Goal: Find specific page/section: Find specific page/section

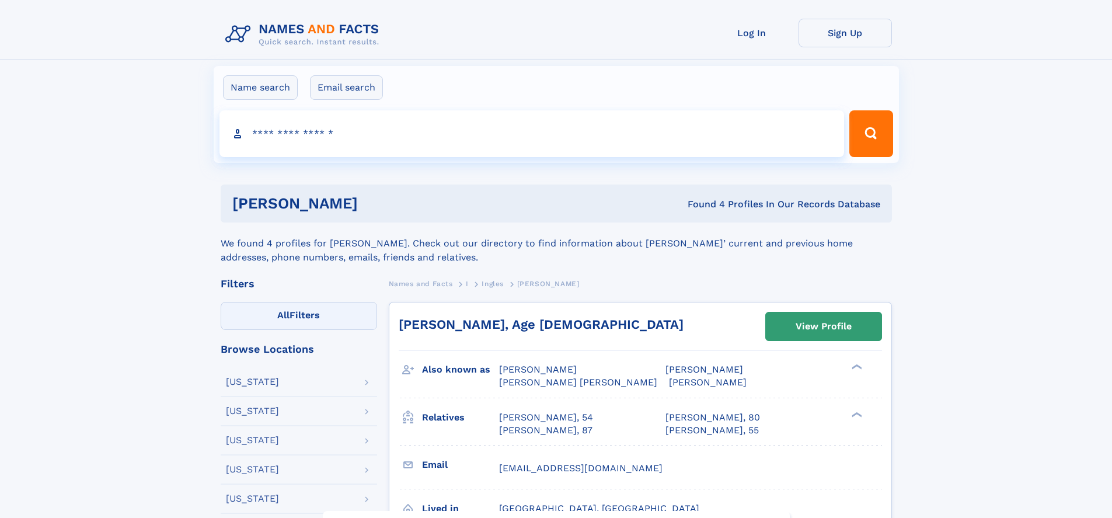
click at [298, 316] on label "All Filters" at bounding box center [299, 316] width 156 height 28
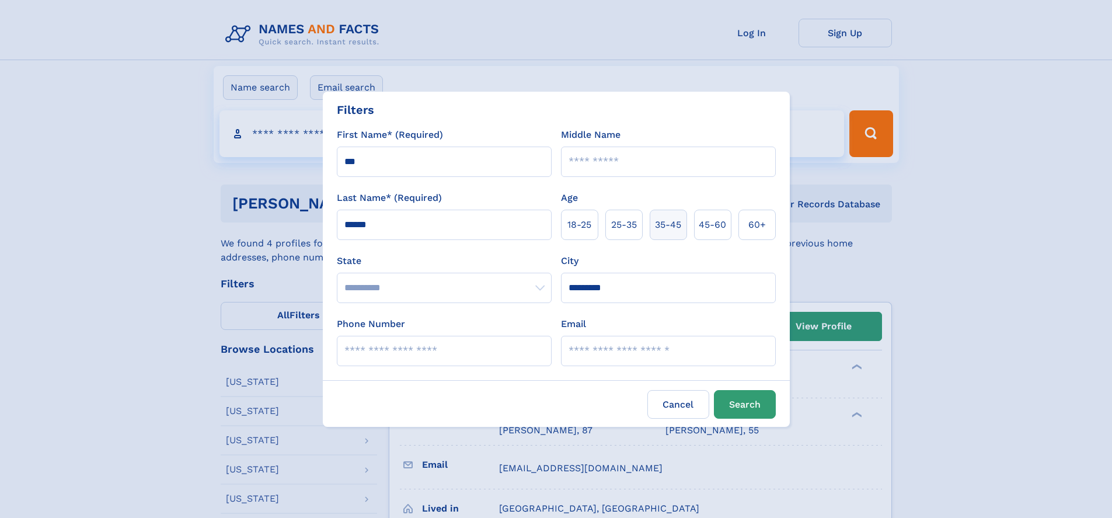
type input "*********"
click at [673, 224] on span "35‑45" at bounding box center [668, 225] width 26 height 14
click at [749, 404] on button "Search" at bounding box center [745, 404] width 62 height 29
